Goal: Task Accomplishment & Management: Manage account settings

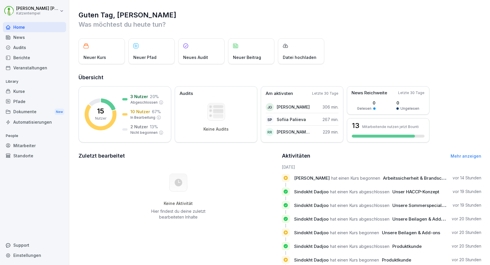
click at [32, 148] on div "Mitarbeiter" at bounding box center [34, 145] width 63 height 10
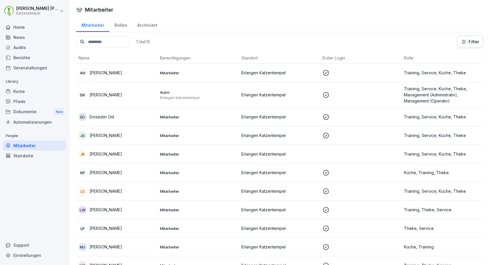
click at [117, 41] on input at bounding box center [102, 41] width 53 height 11
type input "******"
click at [35, 4] on html "[PERSON_NAME] Katzentempel Home News Audits Berichte Veranstaltungen Library Ku…" at bounding box center [245, 132] width 490 height 265
click at [26, 24] on div "Einstellungen" at bounding box center [36, 26] width 57 height 11
select select "**"
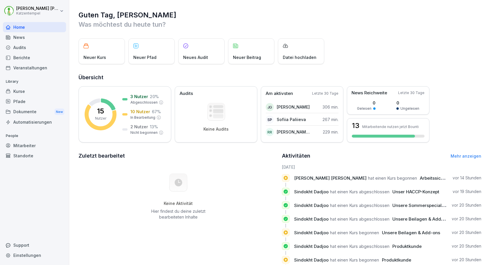
click at [23, 144] on div "Mitarbeiter" at bounding box center [34, 145] width 63 height 10
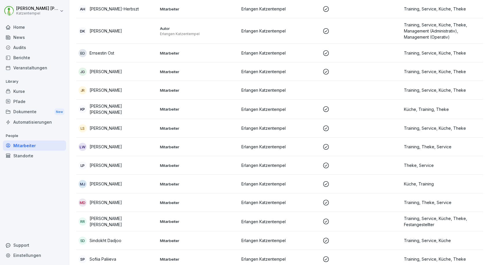
scroll to position [64, 0]
click at [227, 201] on p "Mitarbeiter" at bounding box center [198, 201] width 77 height 5
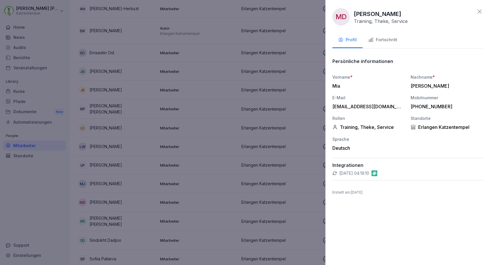
click at [391, 41] on div "Fortschritt" at bounding box center [382, 40] width 29 height 7
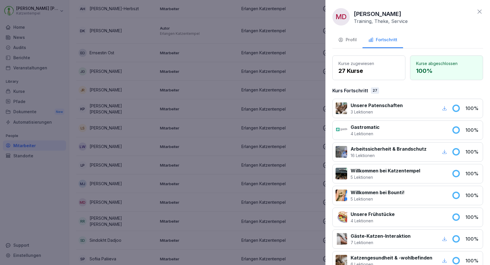
scroll to position [0, 0]
click at [382, 72] on p "27 Kurse" at bounding box center [369, 70] width 61 height 9
click at [348, 42] on div "Profil" at bounding box center [347, 40] width 19 height 7
